Goal: Task Accomplishment & Management: Manage account settings

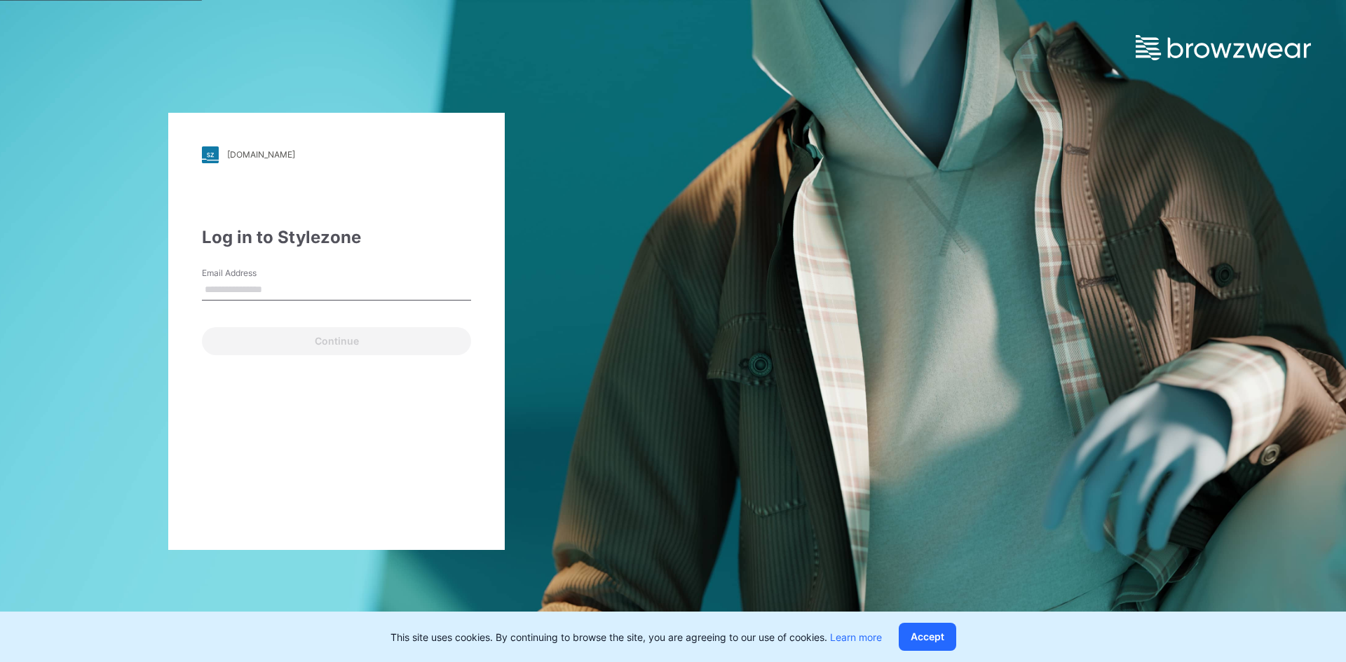
type input "**********"
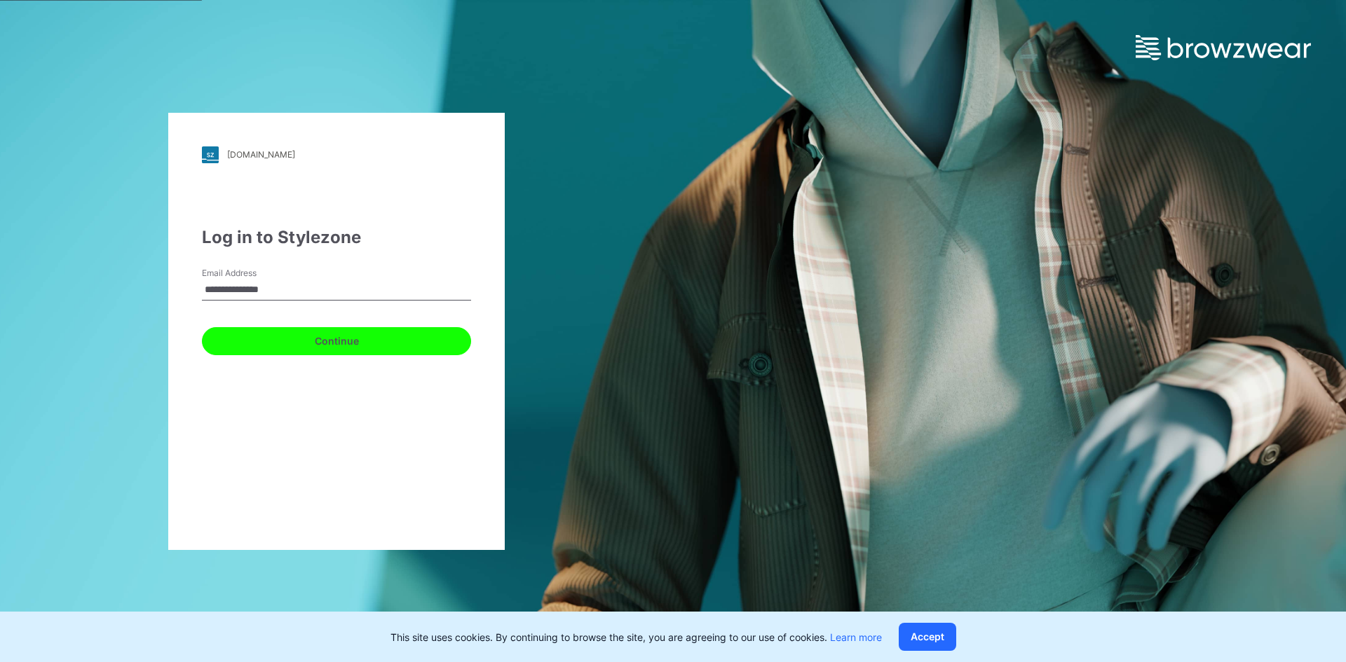
click at [310, 345] on button "Continue" at bounding box center [336, 341] width 269 height 28
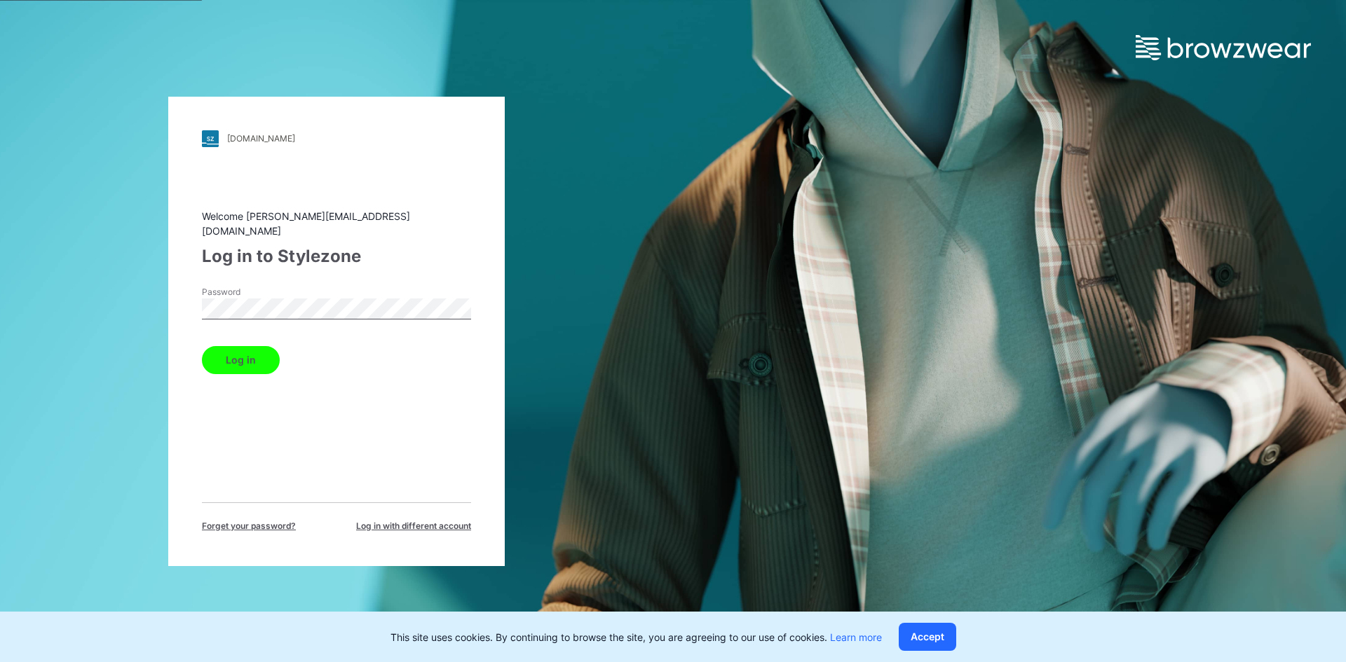
click at [246, 360] on button "Log in" at bounding box center [241, 360] width 78 height 28
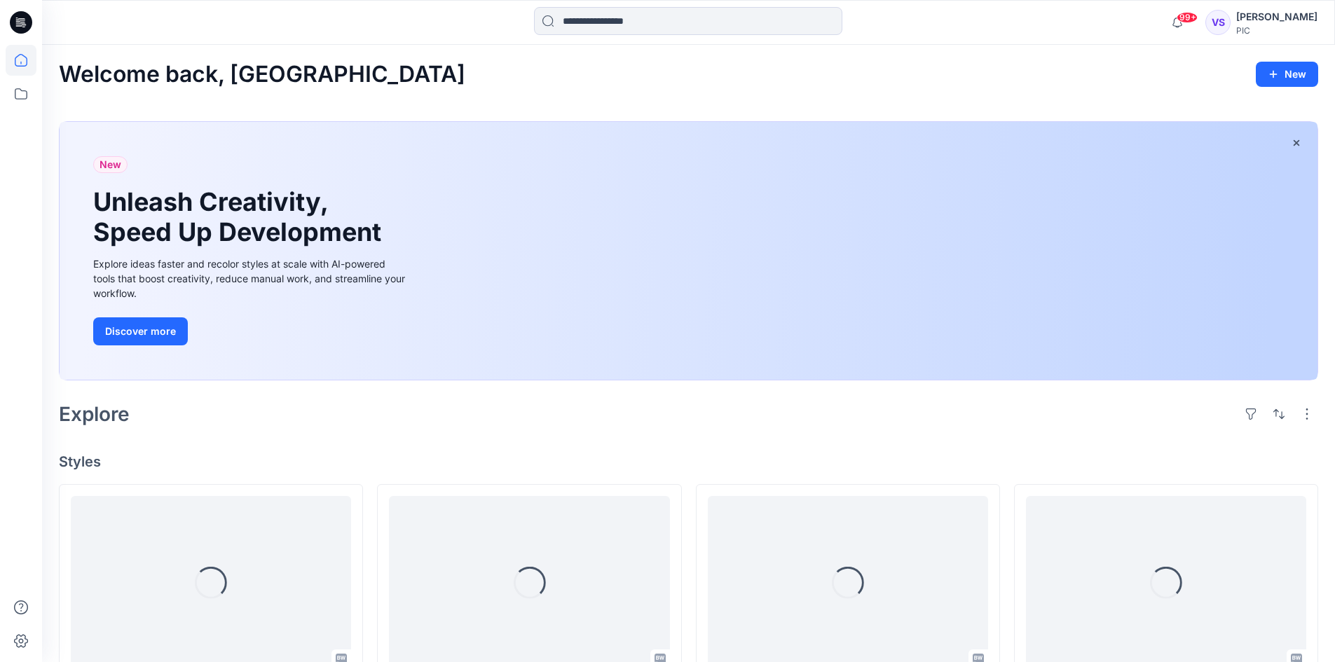
click at [937, 77] on div "Welcome back, Vishwa New" at bounding box center [689, 75] width 1260 height 26
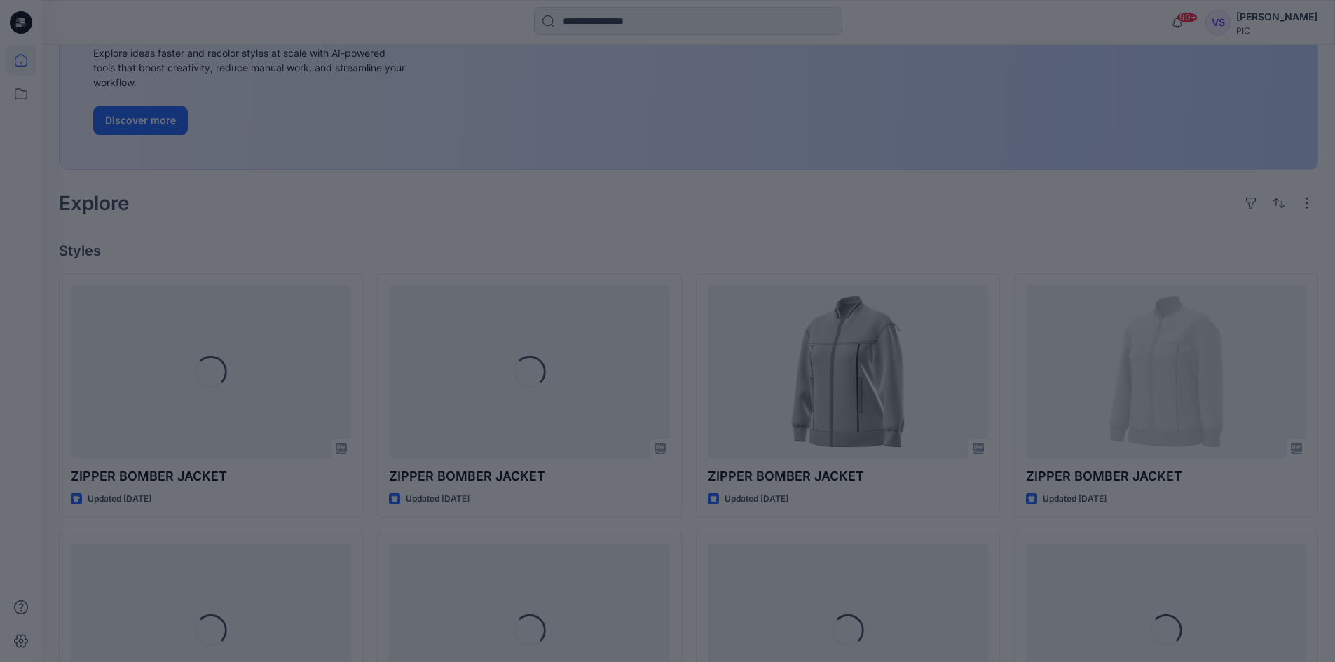
scroll to position [210, 0]
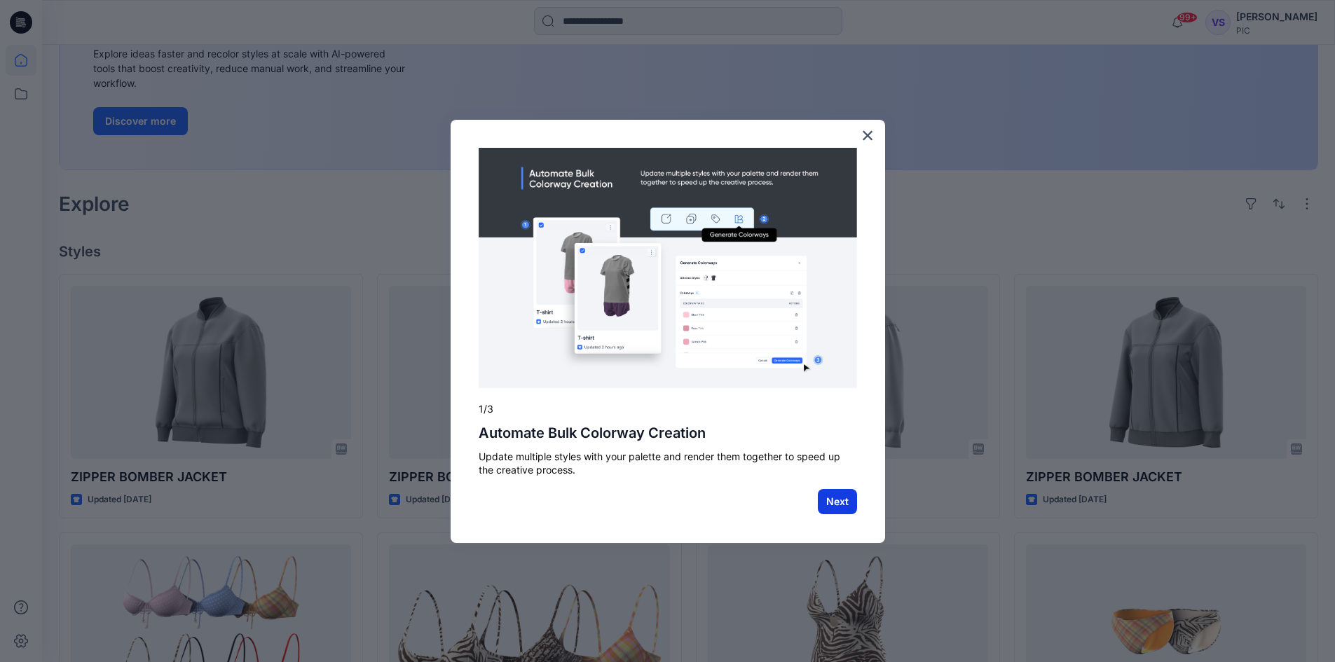
click at [845, 510] on button "Next" at bounding box center [837, 501] width 39 height 25
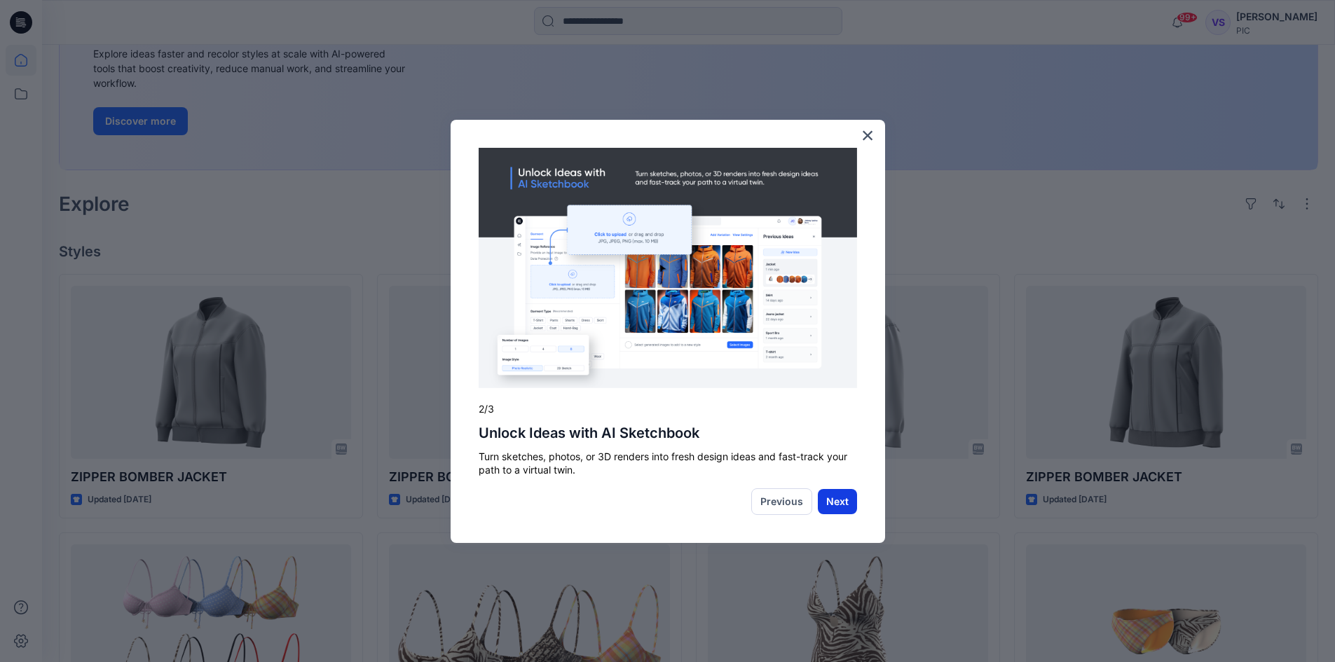
click at [836, 496] on button "Next" at bounding box center [837, 501] width 39 height 25
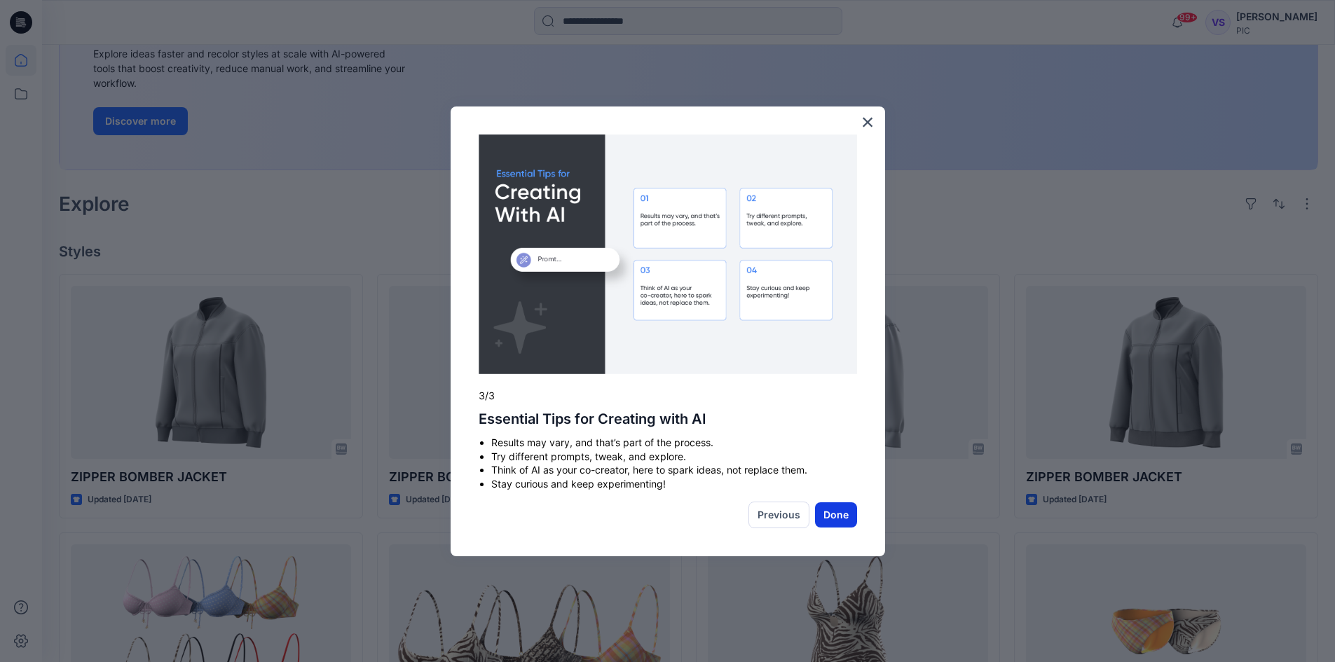
click at [833, 509] on button "Done" at bounding box center [836, 515] width 42 height 25
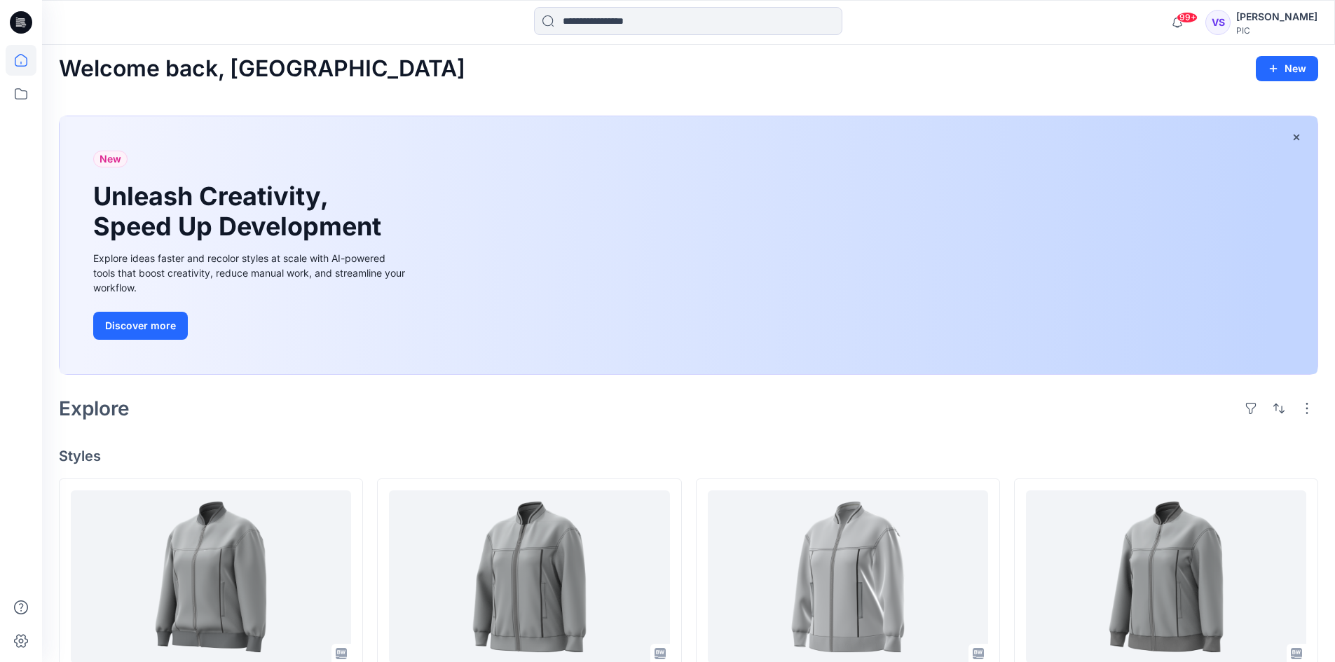
scroll to position [0, 0]
